Goal: Task Accomplishment & Management: Use online tool/utility

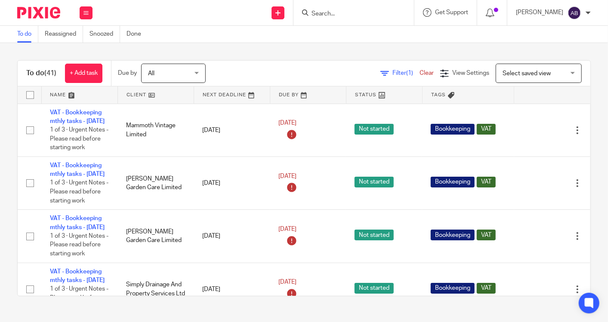
click at [335, 16] on input "Search" at bounding box center [349, 14] width 77 height 8
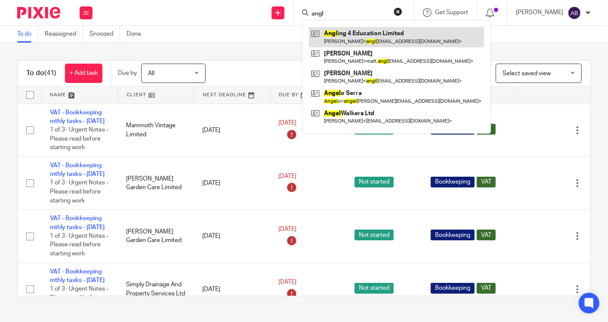
type input "angl"
click at [354, 38] on link at bounding box center [396, 37] width 175 height 20
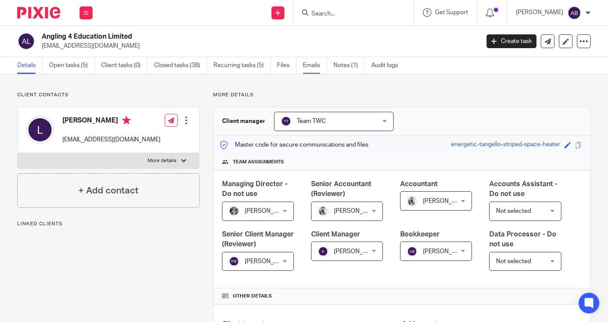
click at [318, 65] on link "Emails" at bounding box center [315, 65] width 24 height 17
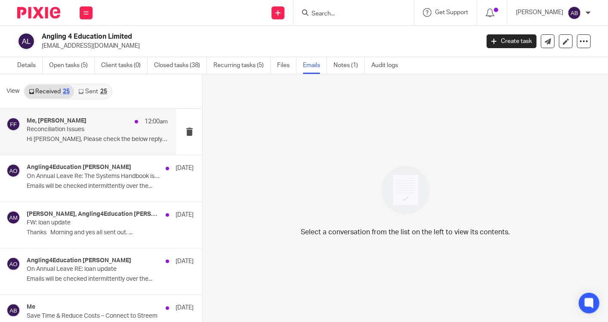
click at [93, 139] on p "Hi [PERSON_NAME], Please check the below reply , let me..." at bounding box center [97, 139] width 141 height 7
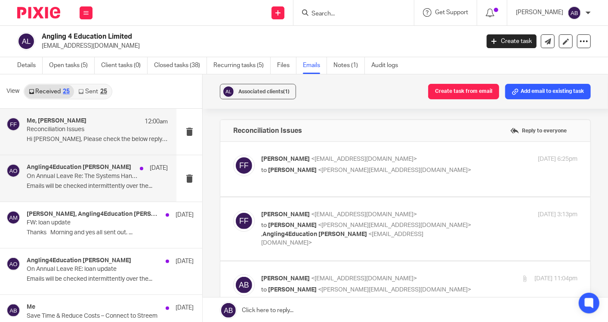
click at [102, 173] on p "On Annual Leave Re: The Systems Handbook is Now Available!" at bounding box center [83, 176] width 113 height 7
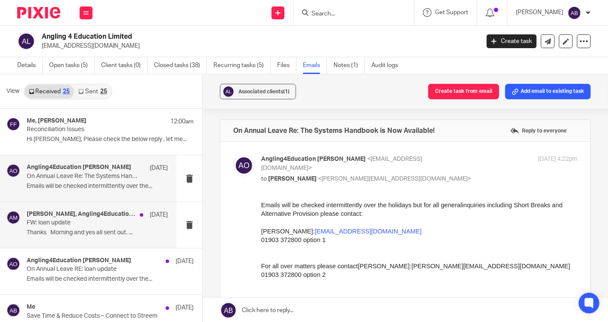
click at [96, 220] on p "FW: loan update" at bounding box center [83, 222] width 113 height 7
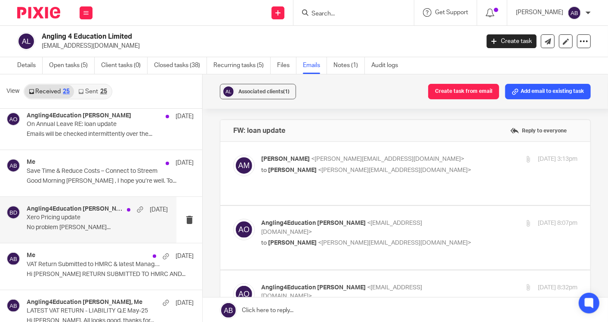
scroll to position [191, 0]
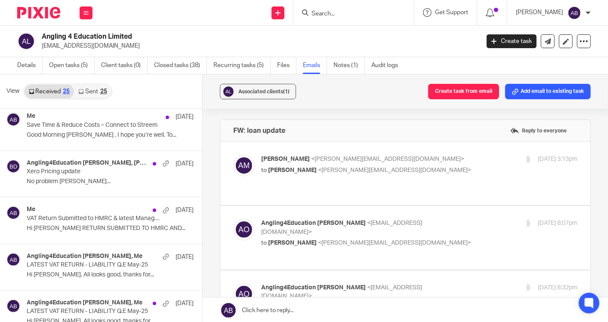
click at [323, 14] on input "Search" at bounding box center [349, 14] width 77 height 8
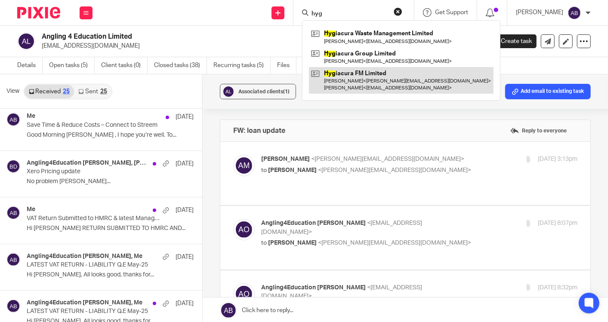
type input "hyg"
click at [375, 80] on link at bounding box center [401, 80] width 185 height 27
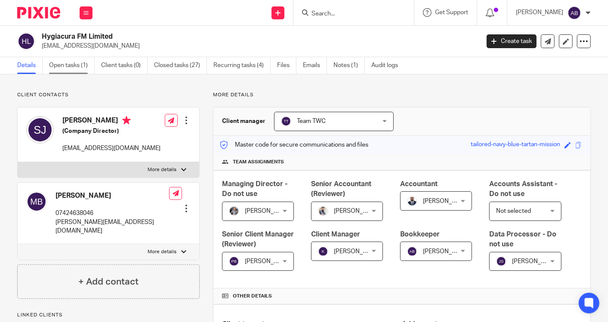
click at [69, 69] on link "Open tasks (1)" at bounding box center [72, 65] width 46 height 17
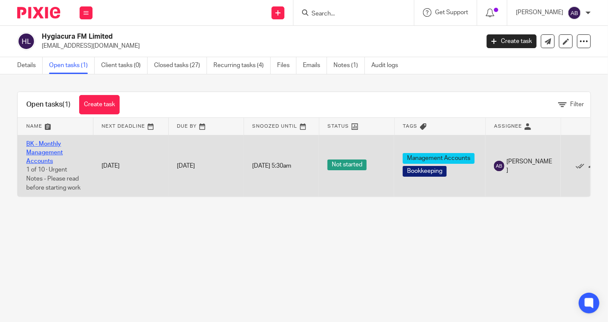
click at [37, 150] on link "BK - Monthly Management Accounts" at bounding box center [44, 153] width 37 height 24
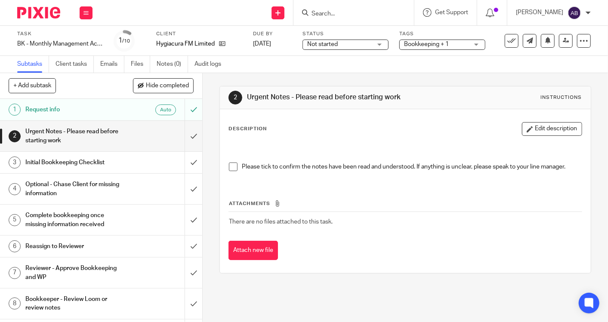
click at [93, 137] on h1 "Urgent Notes - Please read before starting work" at bounding box center [75, 136] width 101 height 22
click at [185, 136] on input "submit" at bounding box center [101, 136] width 202 height 31
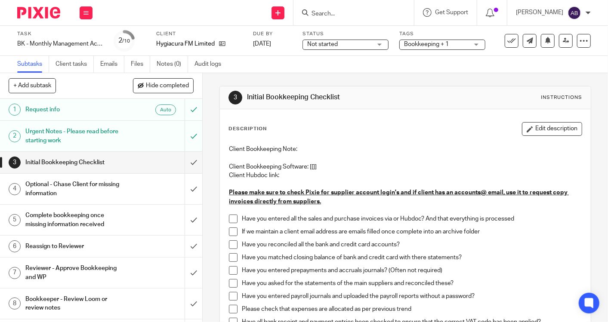
click at [232, 219] on span at bounding box center [233, 219] width 9 height 9
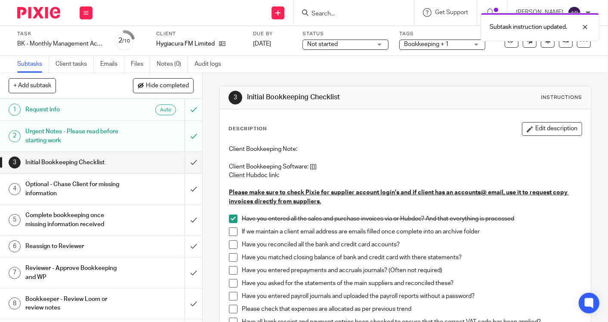
click at [231, 228] on span at bounding box center [233, 232] width 9 height 9
click at [232, 230] on span at bounding box center [233, 232] width 9 height 9
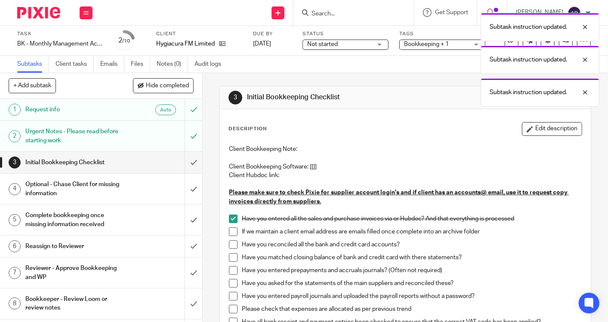
click at [231, 242] on span at bounding box center [233, 245] width 9 height 9
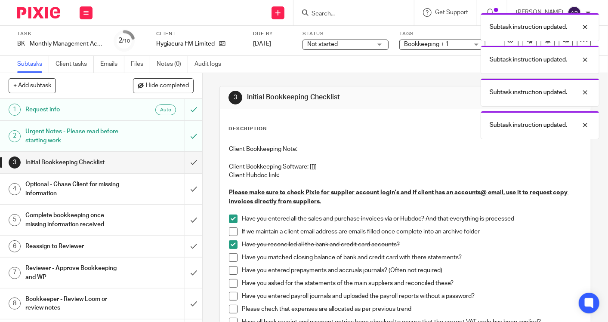
click at [229, 256] on span at bounding box center [233, 257] width 9 height 9
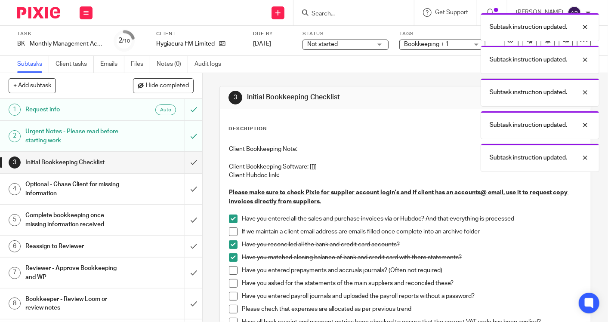
click at [229, 269] on span at bounding box center [233, 270] width 9 height 9
click at [230, 282] on span at bounding box center [233, 283] width 9 height 9
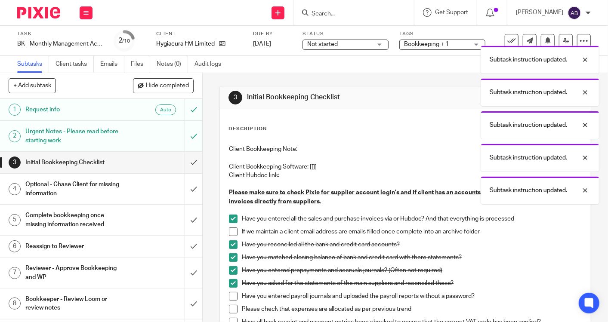
click at [230, 282] on span at bounding box center [233, 283] width 9 height 9
click at [230, 295] on span at bounding box center [233, 296] width 9 height 9
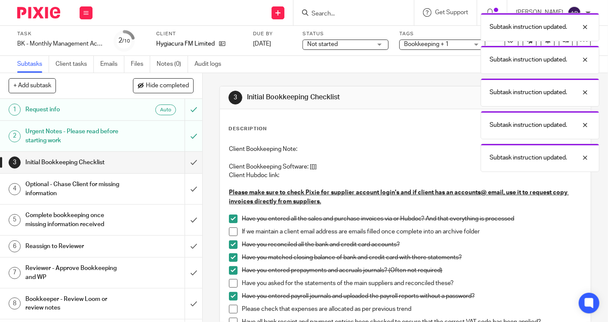
scroll to position [48, 0]
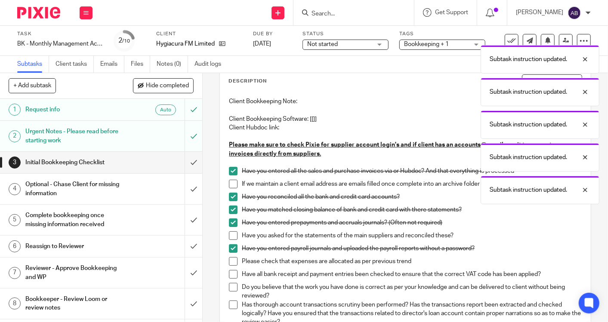
click at [231, 263] on span at bounding box center [233, 261] width 9 height 9
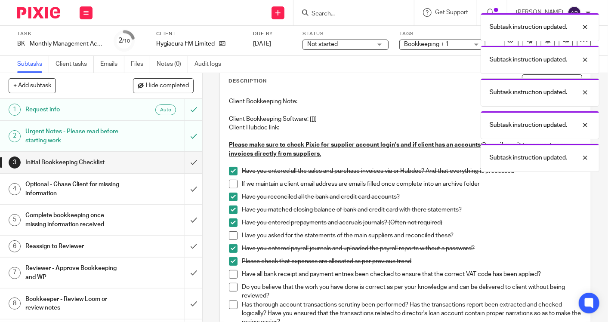
click at [231, 274] on span at bounding box center [233, 274] width 9 height 9
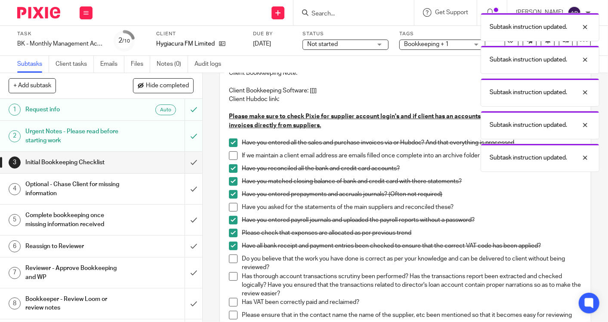
scroll to position [96, 0]
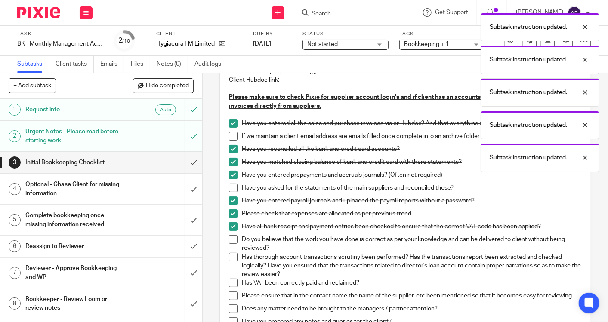
click at [234, 246] on li "Do you believe that the work you have done is correct as per your knowledge and…" at bounding box center [405, 244] width 353 height 18
click at [231, 240] on span at bounding box center [233, 239] width 9 height 9
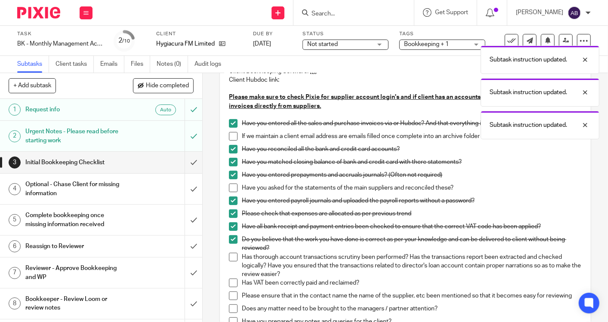
click at [229, 259] on span at bounding box center [233, 257] width 9 height 9
click at [233, 281] on span at bounding box center [233, 283] width 9 height 9
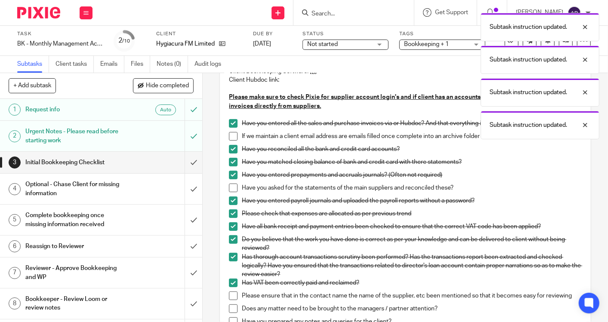
click at [231, 295] on span at bounding box center [233, 296] width 9 height 9
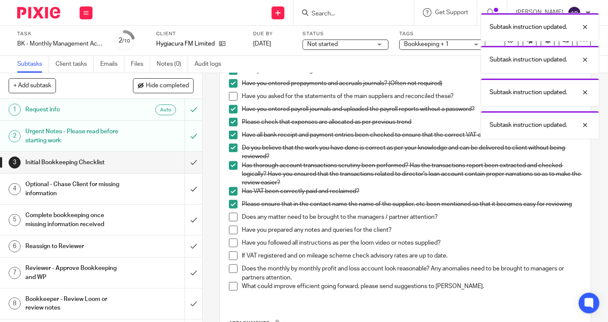
scroll to position [191, 0]
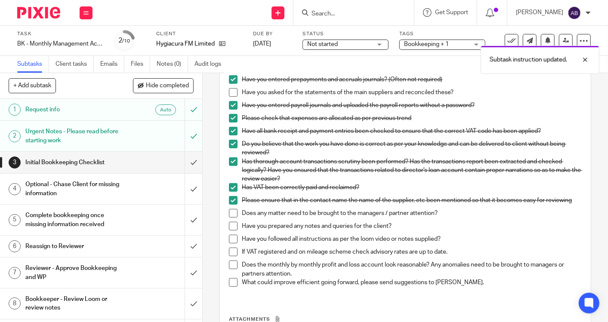
click at [232, 230] on span at bounding box center [233, 226] width 9 height 9
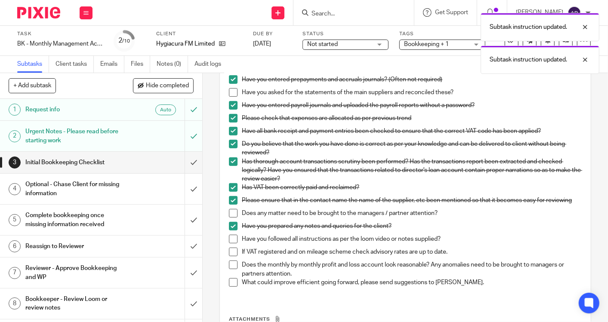
click at [230, 244] on span at bounding box center [233, 239] width 9 height 9
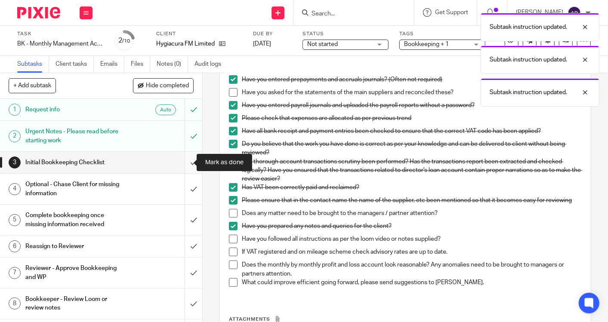
click at [183, 164] on input "submit" at bounding box center [101, 163] width 202 height 22
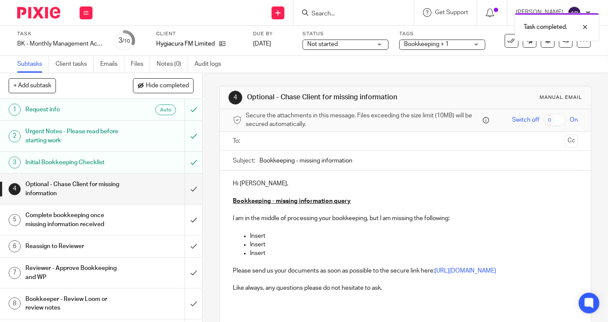
click at [103, 247] on h1 "Reassign to Reviewer" at bounding box center [75, 246] width 101 height 13
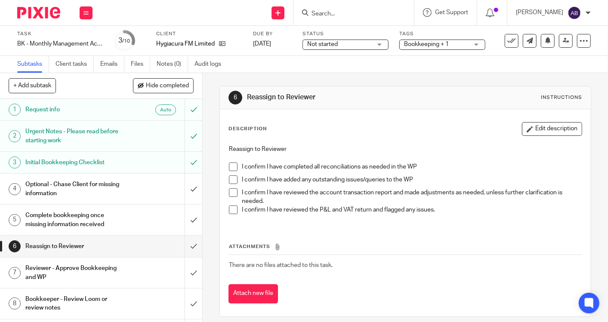
click at [231, 164] on span at bounding box center [233, 167] width 9 height 9
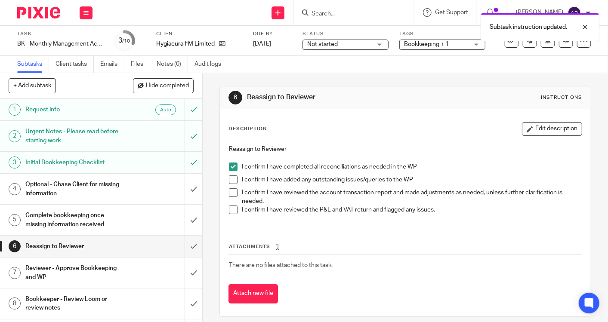
click at [230, 176] on span at bounding box center [233, 180] width 9 height 9
click at [230, 187] on li "I confirm I have added any outstanding issues/queries to the WP" at bounding box center [405, 182] width 353 height 13
click at [232, 207] on span at bounding box center [233, 210] width 9 height 9
click at [231, 191] on span at bounding box center [233, 192] width 9 height 9
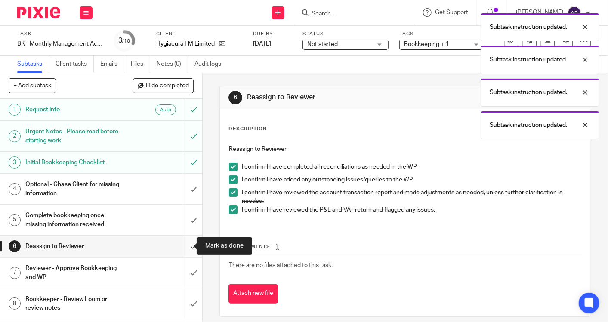
click at [184, 242] on input "submit" at bounding box center [101, 247] width 202 height 22
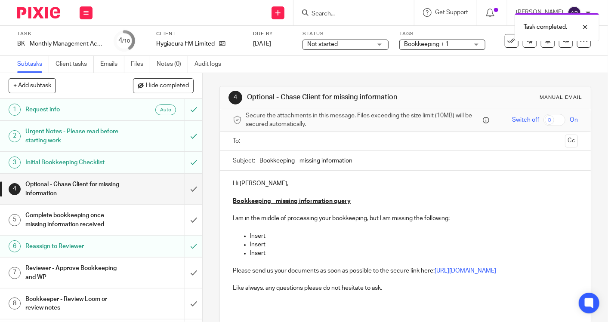
click at [526, 68] on div "Subtasks Client tasks Emails Files Notes (0) Audit logs" at bounding box center [304, 64] width 608 height 17
click at [586, 30] on div at bounding box center [578, 27] width 23 height 10
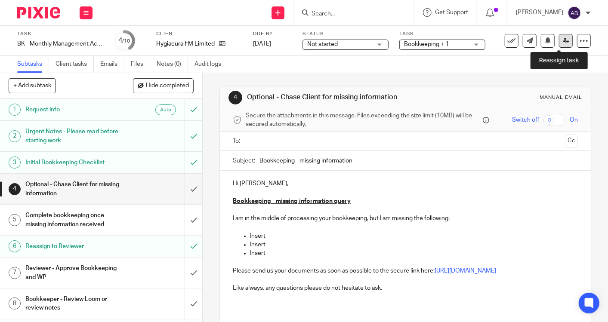
click at [563, 42] on icon at bounding box center [566, 40] width 6 height 6
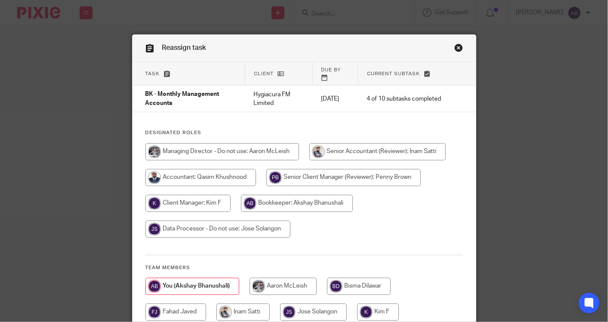
click at [369, 304] on input "radio" at bounding box center [378, 312] width 42 height 17
radio input "true"
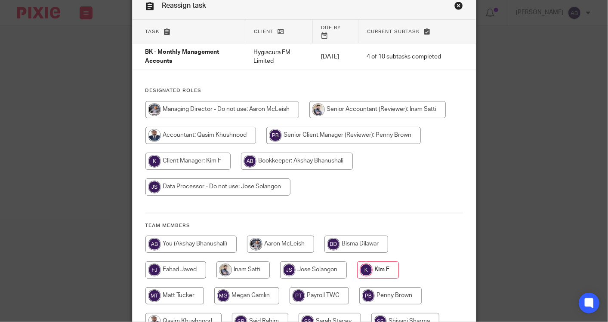
scroll to position [143, 0]
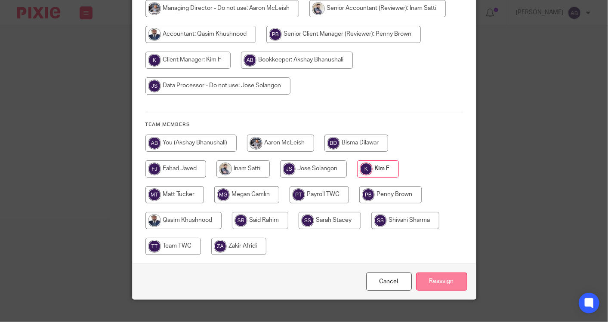
click at [427, 273] on input "Reassign" at bounding box center [441, 282] width 51 height 19
